Goal: Download file/media

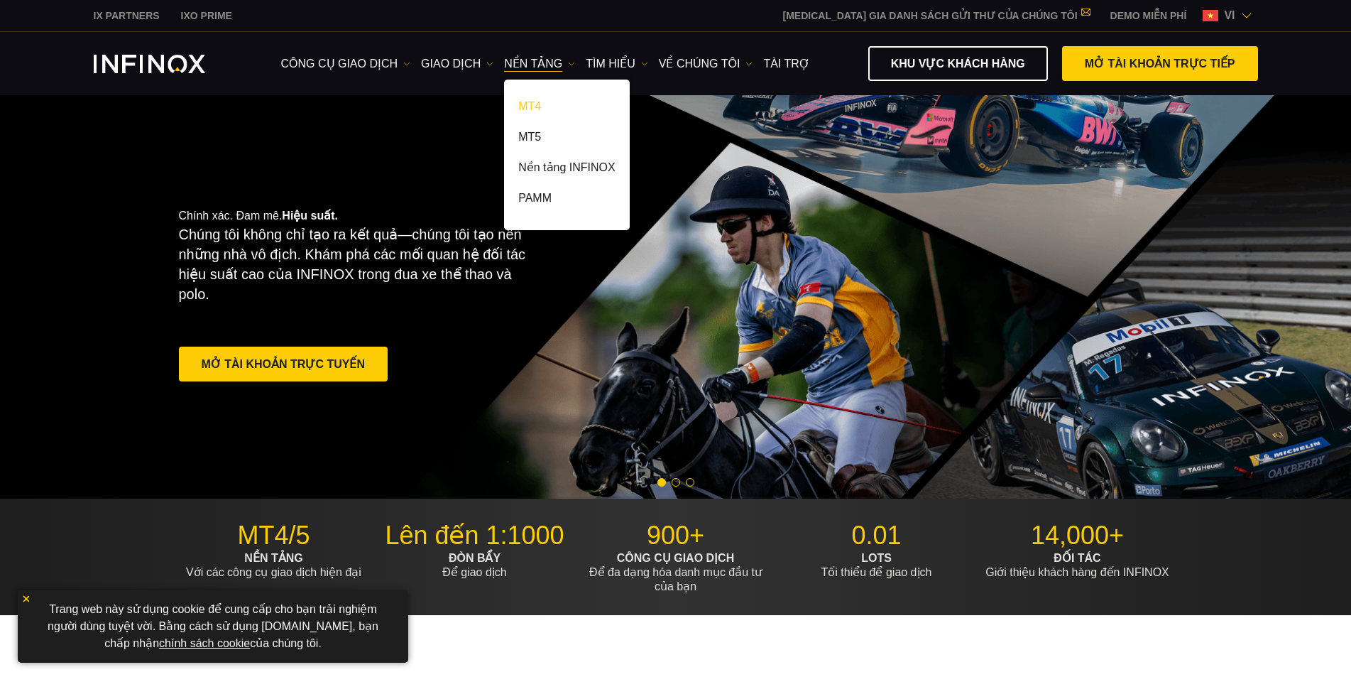
click at [530, 104] on link "MT4" at bounding box center [566, 109] width 125 height 31
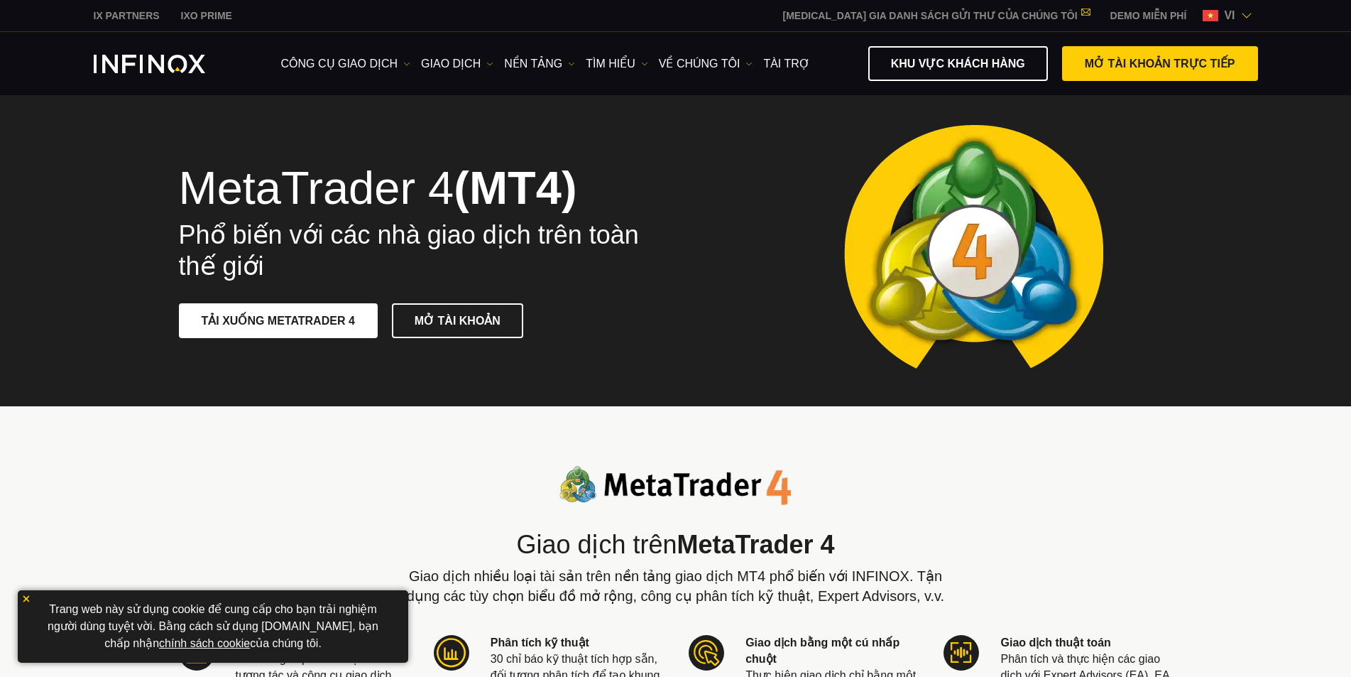
click at [278, 320] on span at bounding box center [278, 320] width 0 height 0
click at [341, 330] on link "TẢI XUỐNG METATRADER 4" at bounding box center [278, 320] width 199 height 35
drag, startPoint x: 0, startPoint y: 0, endPoint x: 341, endPoint y: 330, distance: 474.5
click at [341, 330] on link "TẢI XUỐNG METATRADER 4" at bounding box center [278, 320] width 199 height 35
click at [342, 328] on link "TẢI XUỐNG METATRADER 4" at bounding box center [278, 320] width 199 height 35
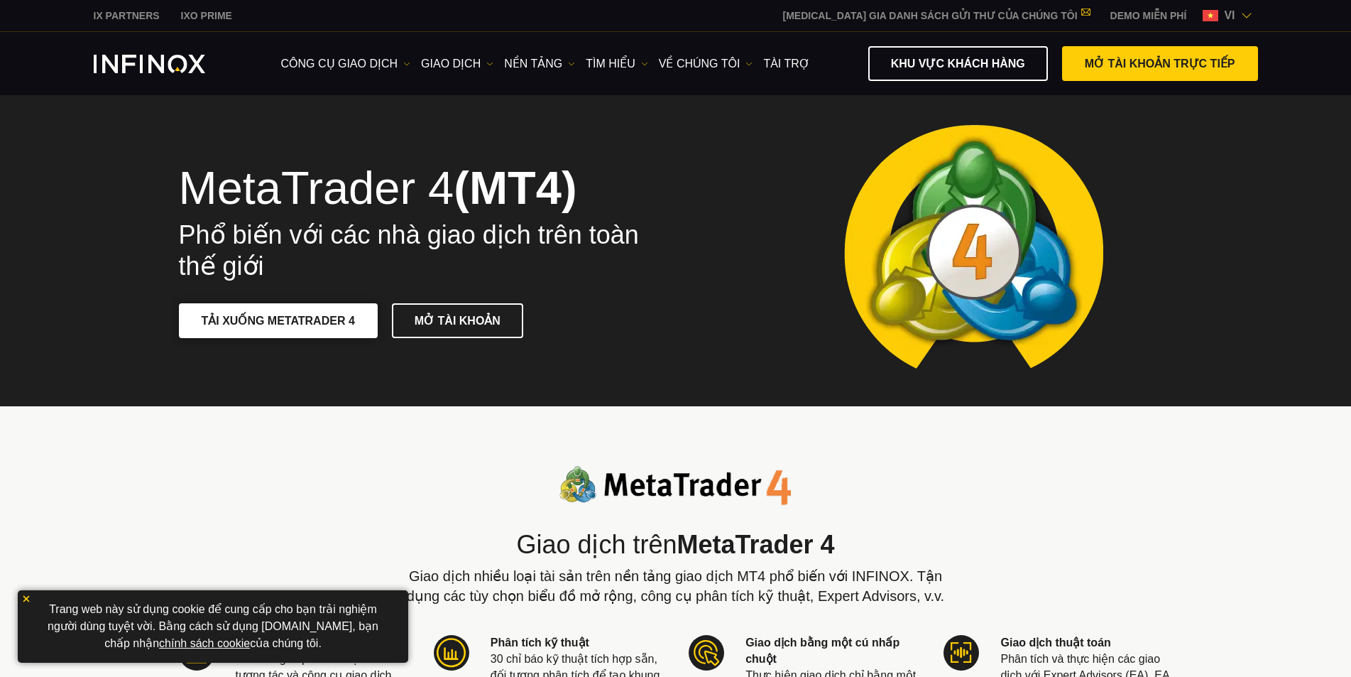
click at [342, 328] on link "TẢI XUỐNG METATRADER 4" at bounding box center [278, 320] width 199 height 35
